Goal: Information Seeking & Learning: Understand process/instructions

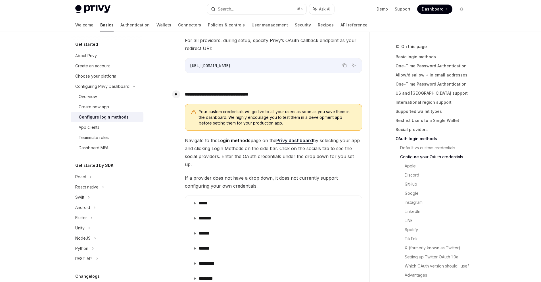
scroll to position [546, 0]
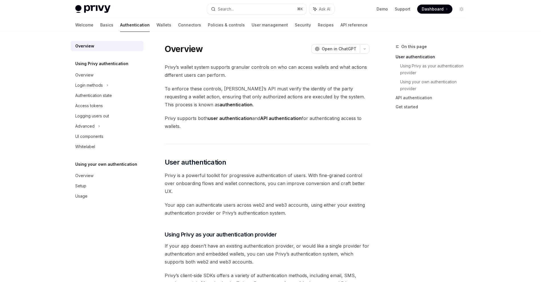
scroll to position [129, 0]
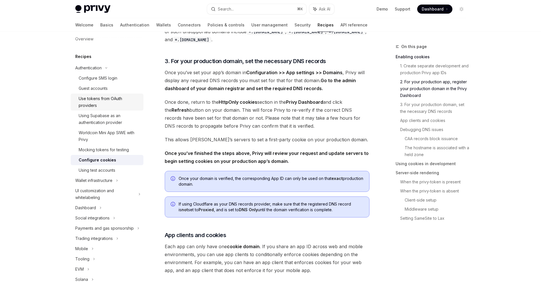
scroll to position [38, 0]
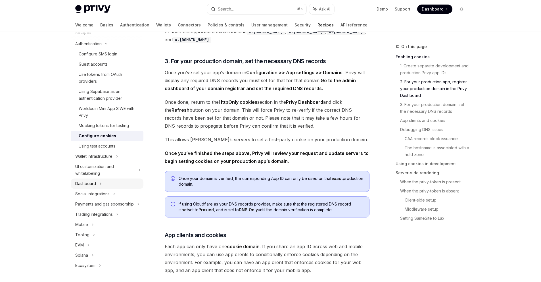
click at [101, 178] on div "Dashboard" at bounding box center [107, 183] width 73 height 10
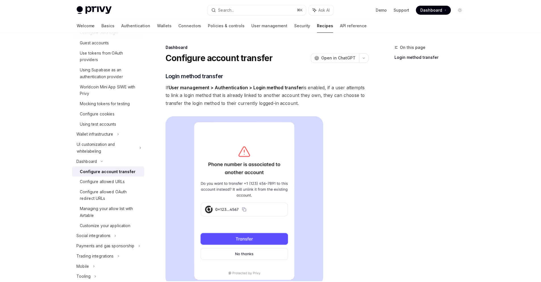
scroll to position [82, 0]
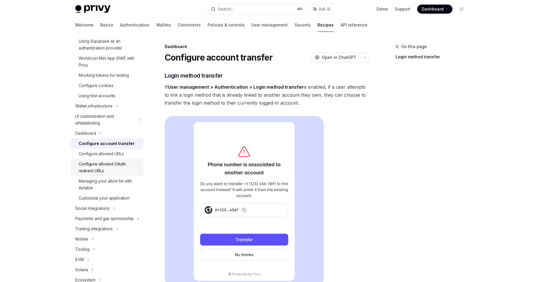
click at [114, 163] on div "Configure allowed OAuth redirect URLs" at bounding box center [109, 168] width 61 height 14
type textarea "*"
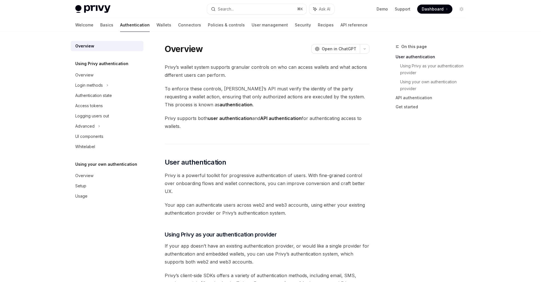
scroll to position [129, 0]
